Goal: Task Accomplishment & Management: Manage account settings

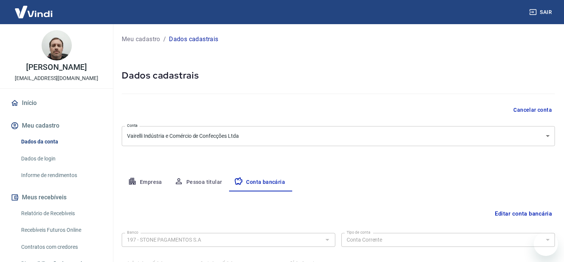
select select "1"
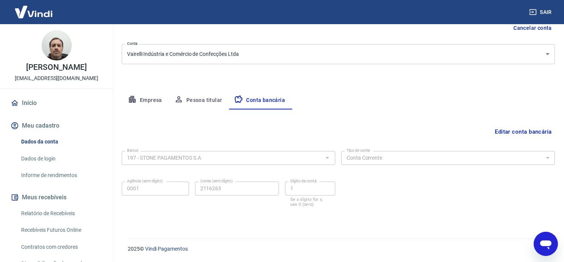
click at [54, 128] on button "Meu cadastro" at bounding box center [56, 125] width 95 height 17
